Goal: Task Accomplishment & Management: Use online tool/utility

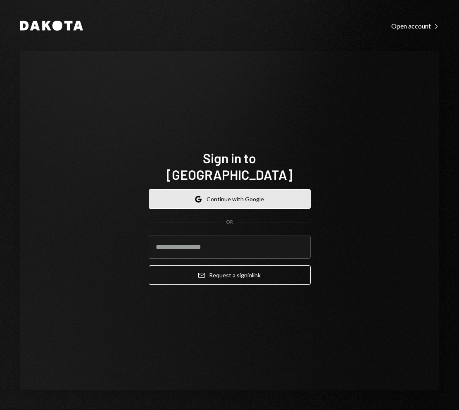
click at [224, 192] on button "Google Continue with Google" at bounding box center [230, 198] width 162 height 19
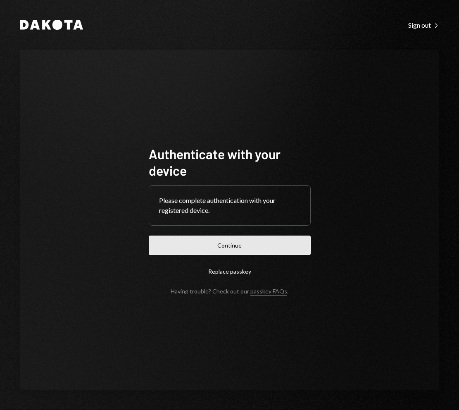
click at [249, 239] on button "Continue" at bounding box center [230, 245] width 162 height 19
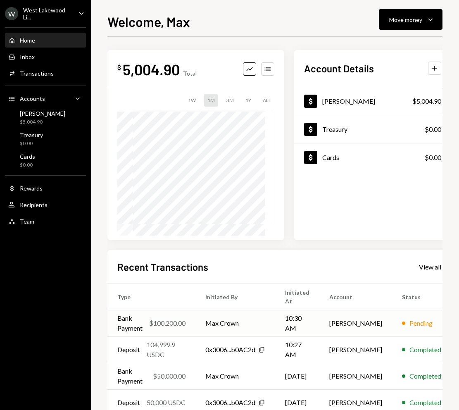
click at [288, 331] on td "10:30 AM" at bounding box center [297, 323] width 44 height 26
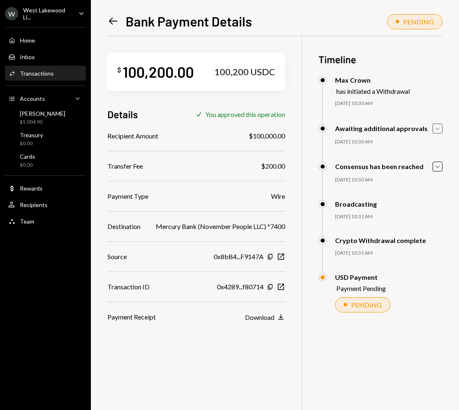
click at [439, 130] on icon "Caret Down" at bounding box center [437, 128] width 9 height 9
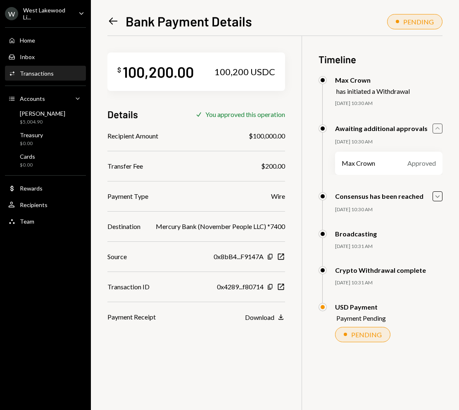
click at [439, 130] on icon "Caret Up" at bounding box center [437, 128] width 9 height 9
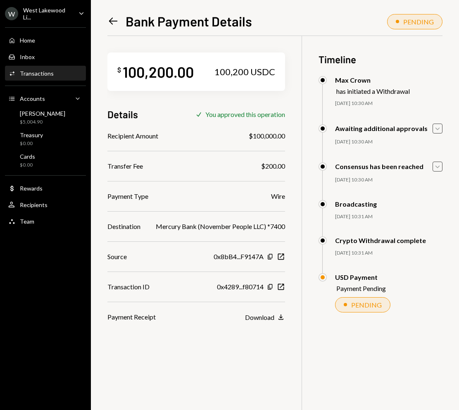
click at [436, 167] on icon "Caret Down" at bounding box center [437, 166] width 9 height 9
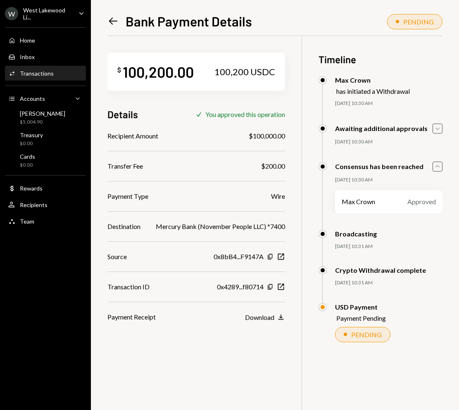
click at [436, 167] on icon "Caret Up" at bounding box center [437, 166] width 9 height 9
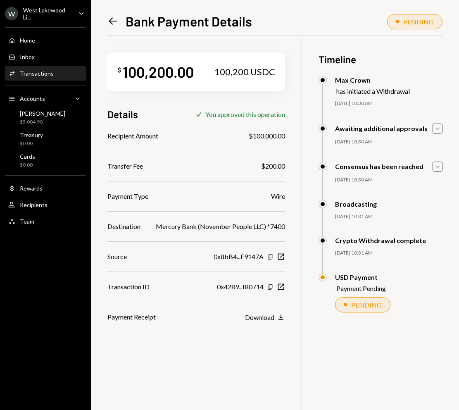
click at [110, 24] on icon "Left Arrow" at bounding box center [113, 21] width 12 height 12
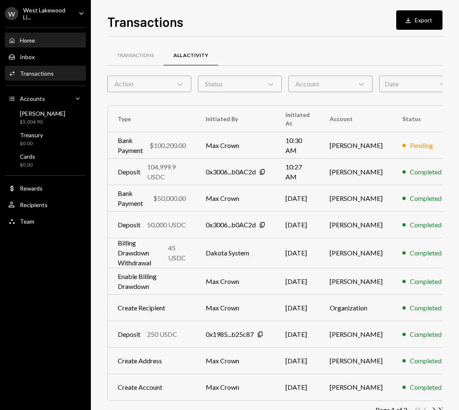
click at [28, 44] on div "Home Home" at bounding box center [21, 40] width 27 height 7
